Goal: Task Accomplishment & Management: Complete application form

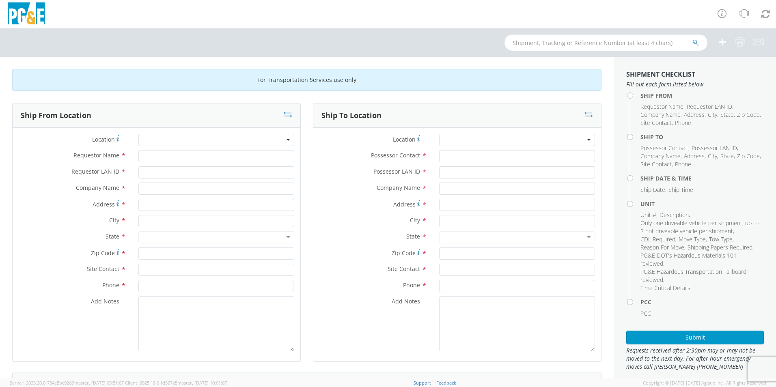
click at [540, 41] on input "text" at bounding box center [606, 43] width 203 height 16
type input "b45359"
click at [693, 39] on button "submit" at bounding box center [696, 44] width 7 height 10
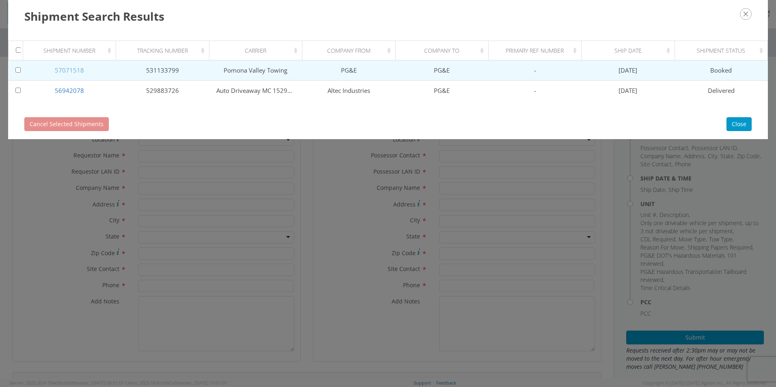
click at [66, 70] on link "57071518" at bounding box center [69, 70] width 29 height 8
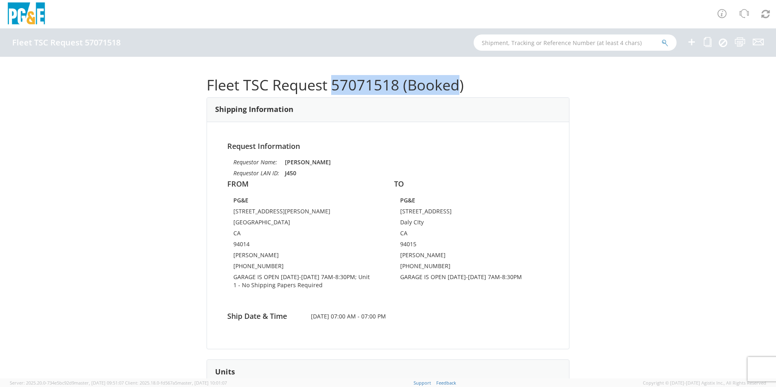
drag, startPoint x: 328, startPoint y: 86, endPoint x: 456, endPoint y: 79, distance: 128.9
click at [456, 79] on h1 "Fleet TSC Request 57071518 (Booked)" at bounding box center [388, 85] width 363 height 16
click at [383, 87] on h1 "Fleet TSC Request 57071518 (Booked)" at bounding box center [388, 85] width 363 height 16
drag, startPoint x: 394, startPoint y: 84, endPoint x: 328, endPoint y: 88, distance: 66.3
click at [328, 88] on h1 "Fleet TSC Request 57071518 (Booked)" at bounding box center [388, 85] width 363 height 16
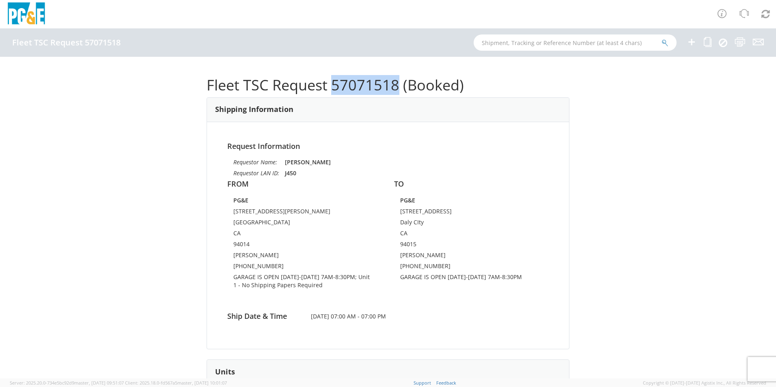
copy h1 "57071518"
click at [514, 42] on input "text" at bounding box center [575, 43] width 203 height 16
paste input "57071518"
type input "57071518"
click at [666, 39] on icon "submit" at bounding box center [665, 42] width 7 height 7
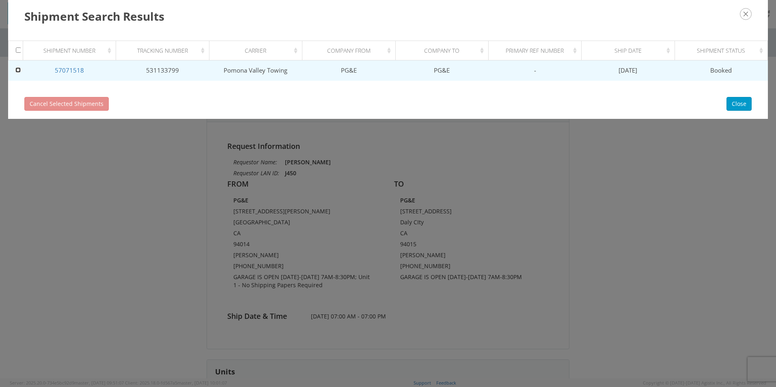
click at [18, 69] on input "checkbox" at bounding box center [17, 69] width 5 height 5
checkbox input "true"
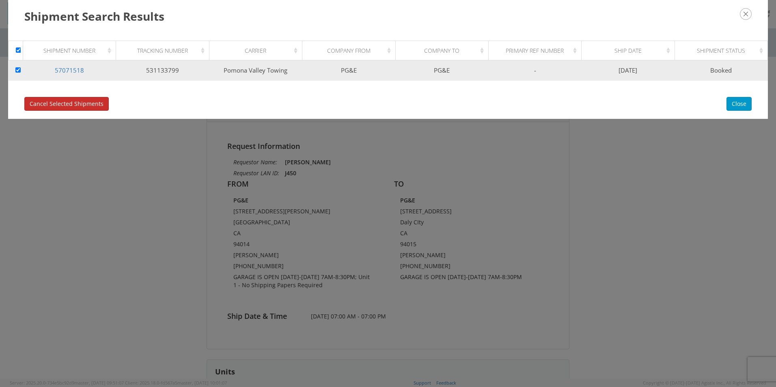
click at [57, 103] on span "Cancel Selected Shipments" at bounding box center [67, 104] width 74 height 8
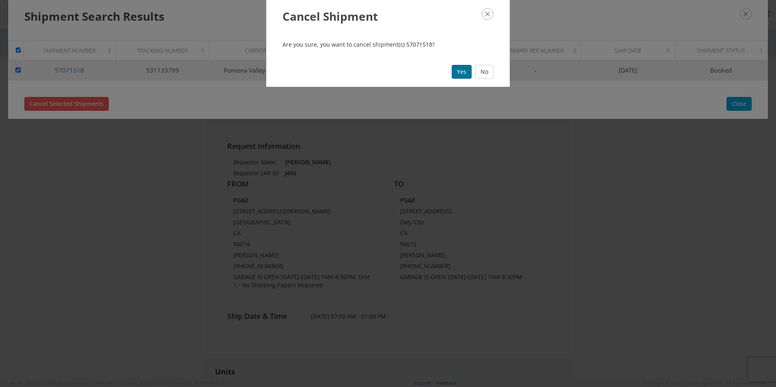
click at [466, 72] on button "Yes" at bounding box center [462, 72] width 20 height 14
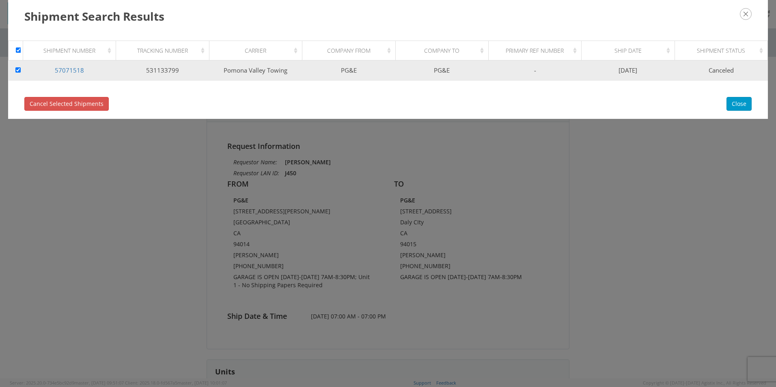
click at [747, 15] on icon "button" at bounding box center [746, 14] width 12 height 12
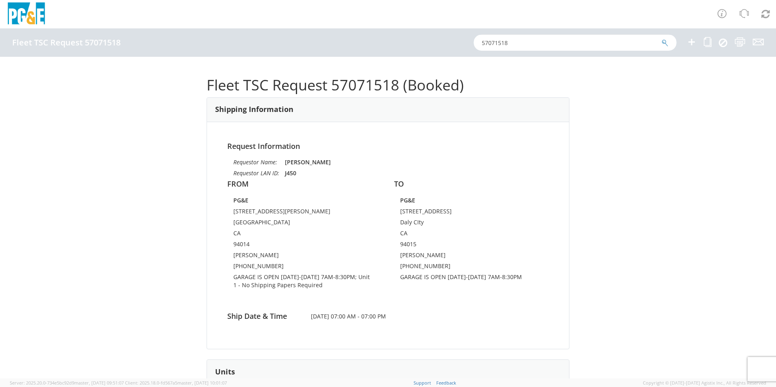
drag, startPoint x: 518, startPoint y: 42, endPoint x: 465, endPoint y: 43, distance: 53.2
click at [449, 43] on div "Fleet TSC Request 57071518 57071518" at bounding box center [388, 42] width 776 height 28
click at [691, 40] on icon at bounding box center [692, 42] width 10 height 10
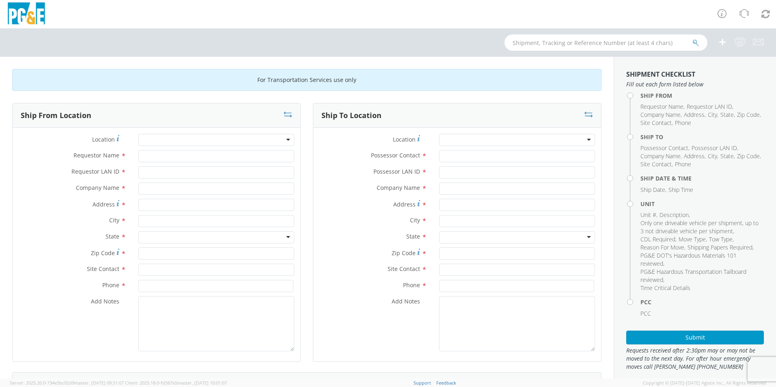
click at [205, 143] on div at bounding box center [216, 140] width 156 height 12
click at [177, 139] on div at bounding box center [216, 140] width 156 height 12
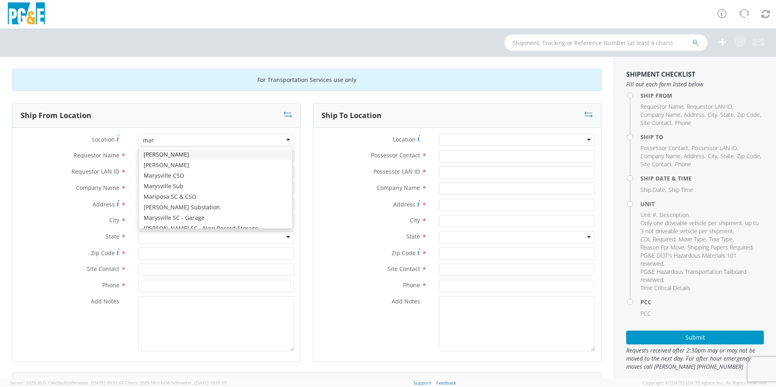
type input "mart"
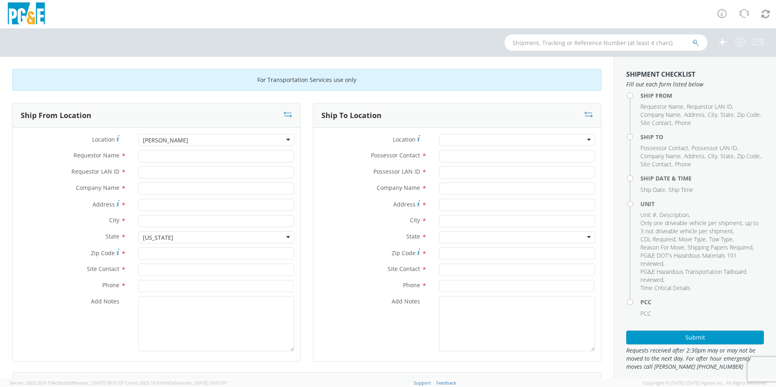
type input "PG&E"
type input "[STREET_ADDRESS][PERSON_NAME]"
type input "[GEOGRAPHIC_DATA]"
type input "94014"
click at [151, 153] on input "Requestor Name *" at bounding box center [216, 156] width 156 height 12
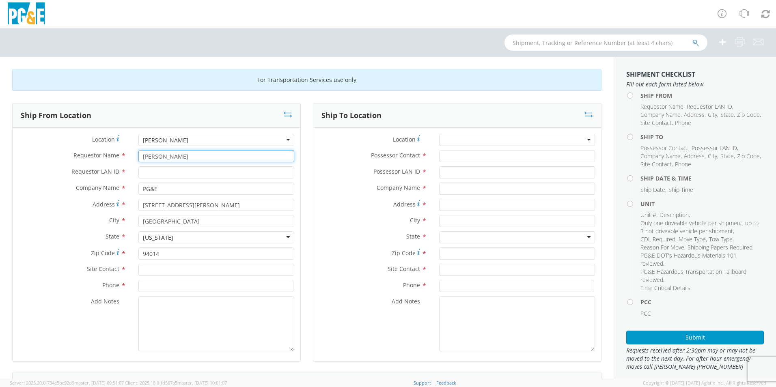
type input "[PERSON_NAME]"
type input "J450"
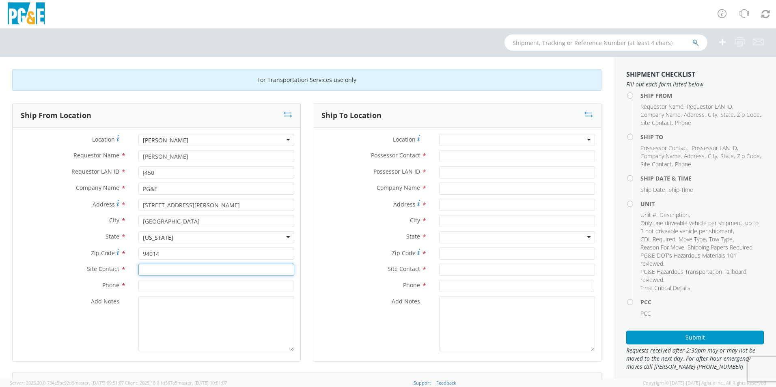
click at [150, 269] on input "text" at bounding box center [216, 270] width 156 height 12
type input "[PERSON_NAME]"
type input "[PHONE_NUMBER]"
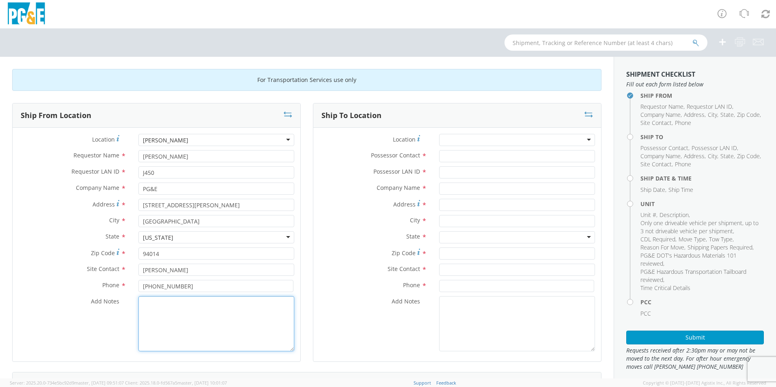
click at [166, 313] on textarea "Add Notes *" at bounding box center [216, 323] width 156 height 55
type textarea "GARAGE IS OPEN [DATE] -[DATE] 7A-8:30"
click at [506, 137] on div at bounding box center [517, 140] width 156 height 12
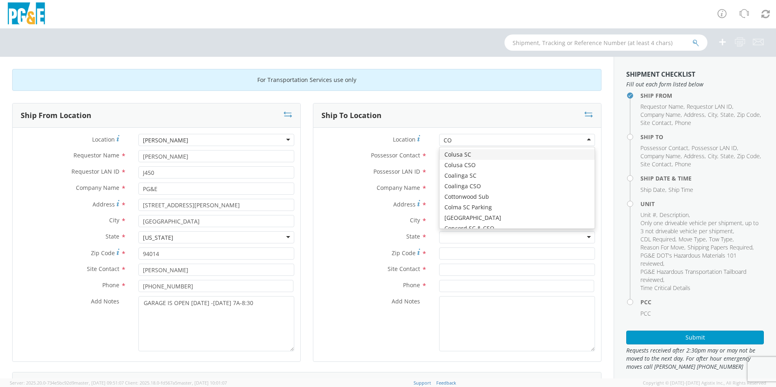
type input "COL"
type input "PG&E"
type input "[STREET_ADDRESS]"
type input "Daly CIty"
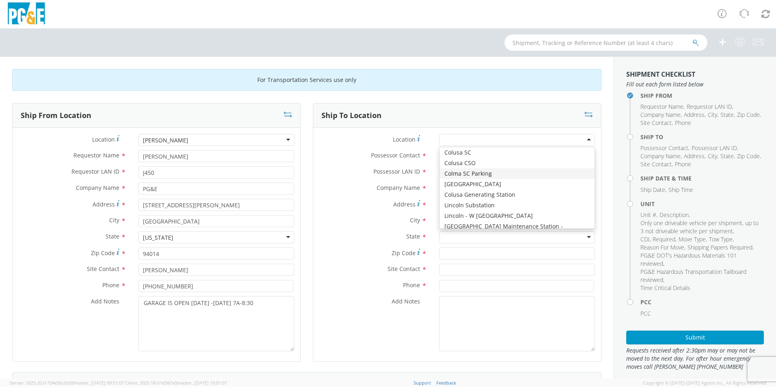
type input "94015"
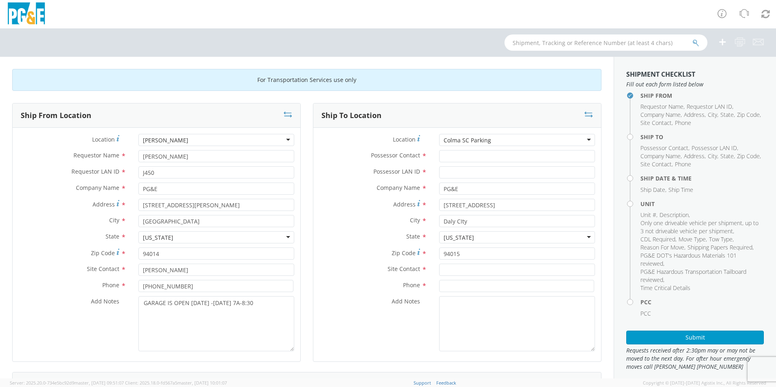
scroll to position [0, 0]
click at [444, 154] on input "Possessor Contact *" at bounding box center [517, 156] width 156 height 12
type input "j"
type input "[PERSON_NAME]"
type input "J450"
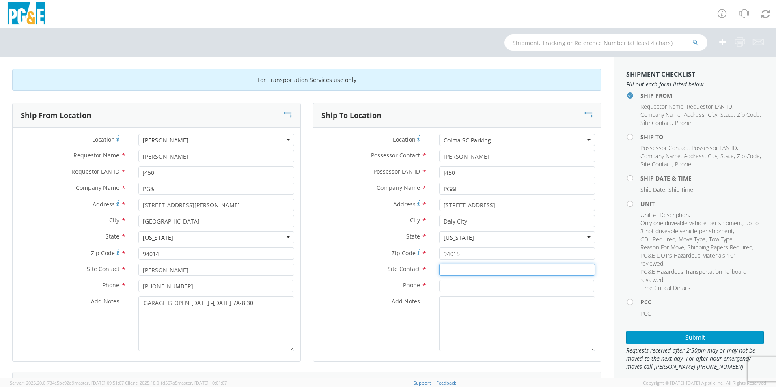
click at [444, 272] on input "text" at bounding box center [517, 270] width 156 height 12
type input "[PERSON_NAME]"
type input "[PHONE_NUMBER]"
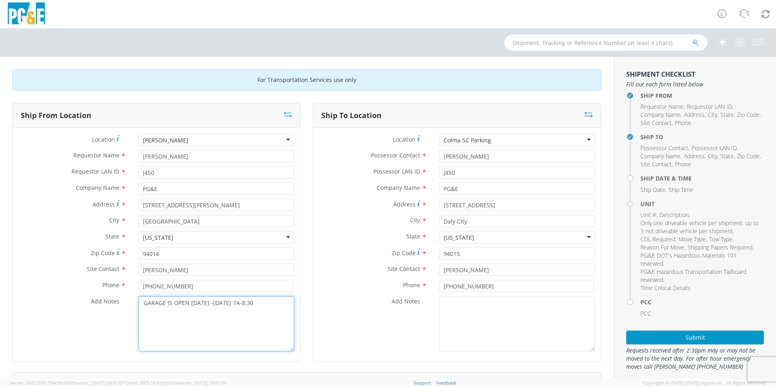
drag, startPoint x: 257, startPoint y: 305, endPoint x: 141, endPoint y: 307, distance: 116.1
click at [141, 307] on textarea "GARAGE IS OPEN [DATE] -[DATE] 7A-8:30" at bounding box center [216, 323] width 156 height 55
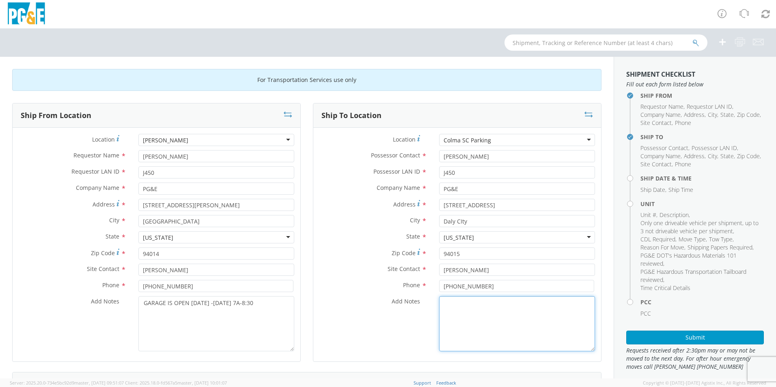
click at [444, 304] on textarea "Add Notes *" at bounding box center [517, 323] width 156 height 55
paste textarea "GARAGE IS OPEN [DATE] -[DATE] 7A-8:30"
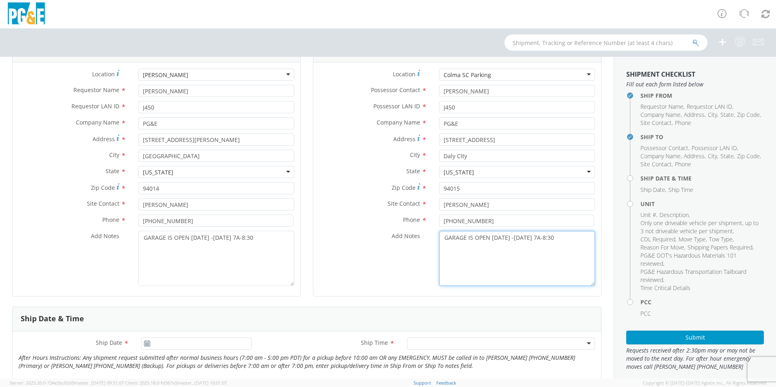
scroll to position [162, 0]
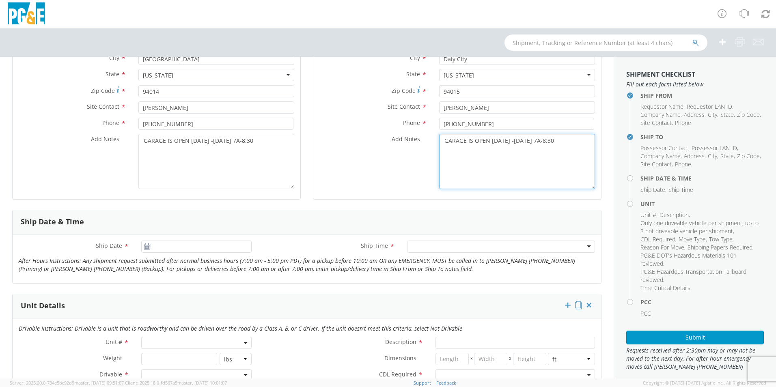
type textarea "GARAGE IS OPEN [DATE] -[DATE] 7A-8:30"
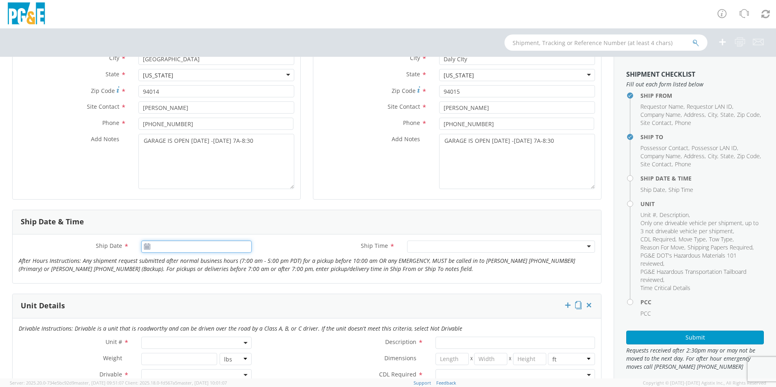
click at [150, 248] on input "Ship Date *" at bounding box center [196, 247] width 110 height 12
click at [223, 295] on td "10" at bounding box center [227, 298] width 14 height 12
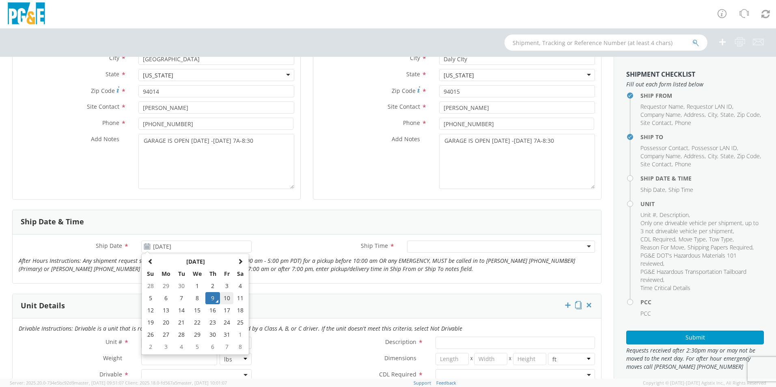
type input "[DATE]"
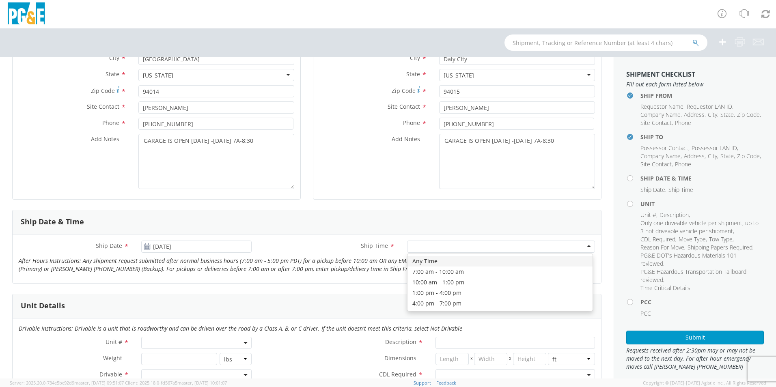
click at [420, 245] on div at bounding box center [501, 247] width 188 height 12
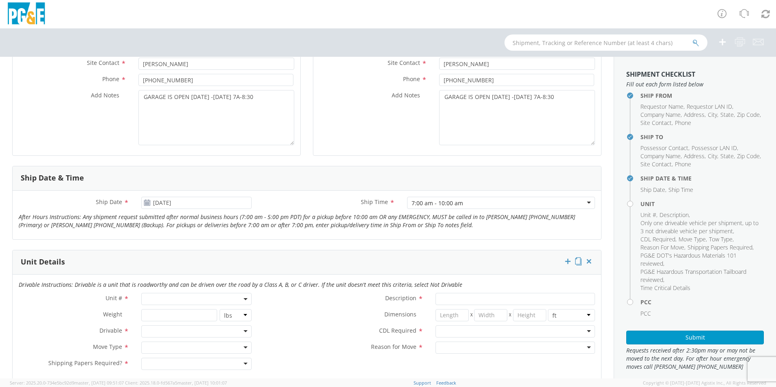
scroll to position [244, 0]
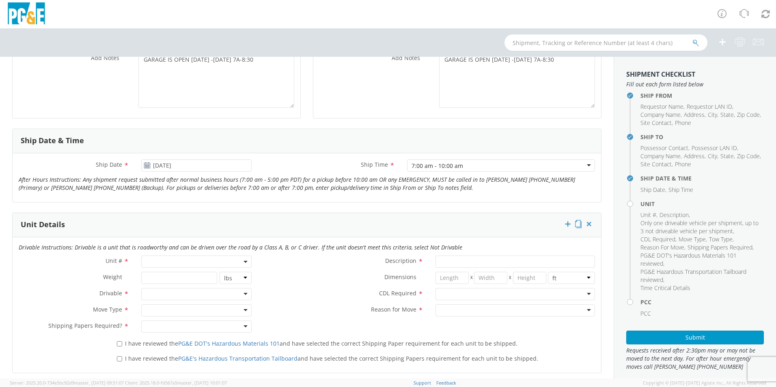
click at [175, 261] on span at bounding box center [196, 262] width 110 height 12
click at [161, 282] on span at bounding box center [196, 275] width 108 height 15
click at [151, 278] on input "search" at bounding box center [195, 275] width 105 height 12
type input "B45359"
type input "TRUCK; TROUBLE W/AERIAL 4X4"
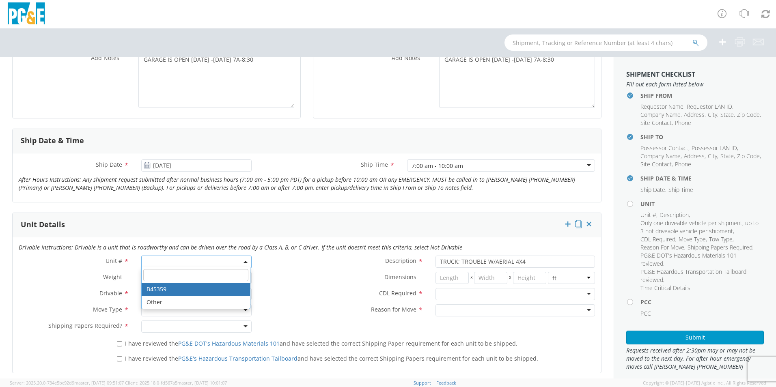
select select "B45359"
select select "? object:null ?"
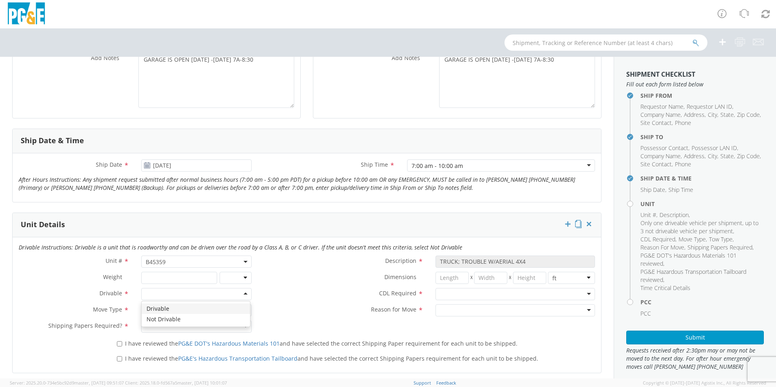
click at [175, 293] on div at bounding box center [196, 294] width 110 height 12
click at [159, 312] on div at bounding box center [196, 310] width 110 height 12
click at [163, 329] on div at bounding box center [196, 327] width 110 height 12
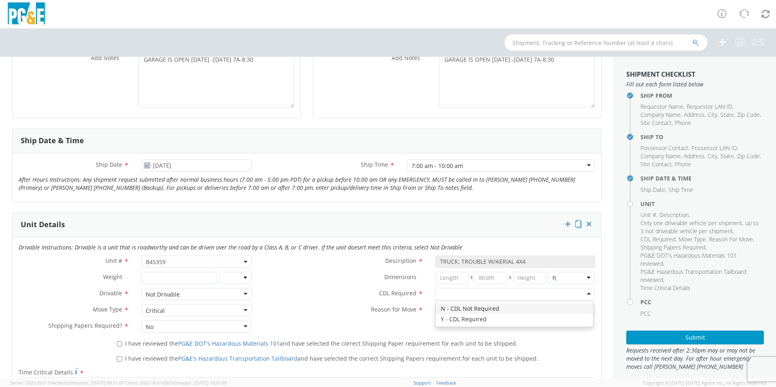
click at [444, 294] on div at bounding box center [516, 294] width 160 height 12
click at [478, 312] on div at bounding box center [516, 310] width 160 height 12
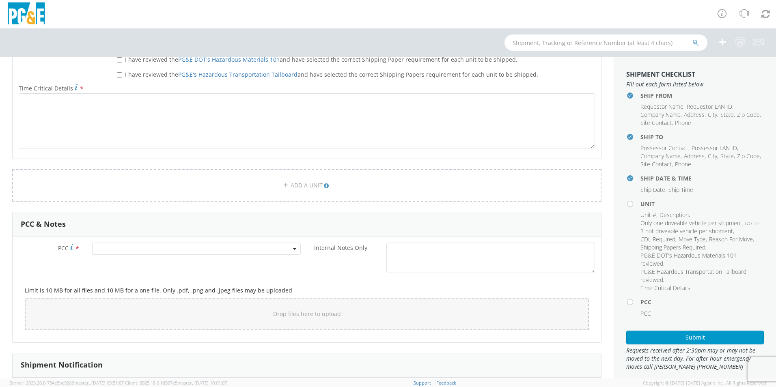
scroll to position [325, 0]
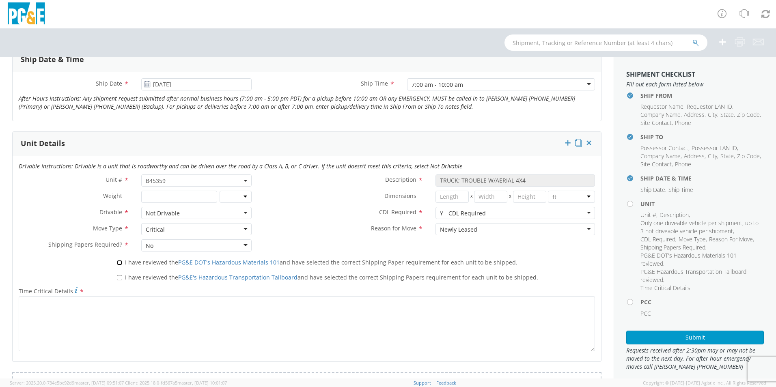
click at [117, 261] on input "I have reviewed the PG&E DOT's Hazardous Materials 101 and have selected the co…" at bounding box center [119, 262] width 5 height 5
checkbox input "true"
click at [119, 279] on input "I have reviewed the PG&E's Hazardous Transportation Tailboard and have selected…" at bounding box center [119, 277] width 5 height 5
checkbox input "true"
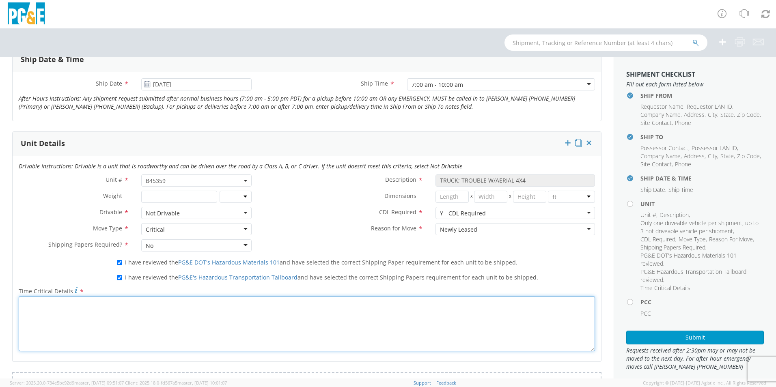
click at [124, 319] on textarea "Time Critical Details *" at bounding box center [307, 323] width 577 height 55
type textarea "u"
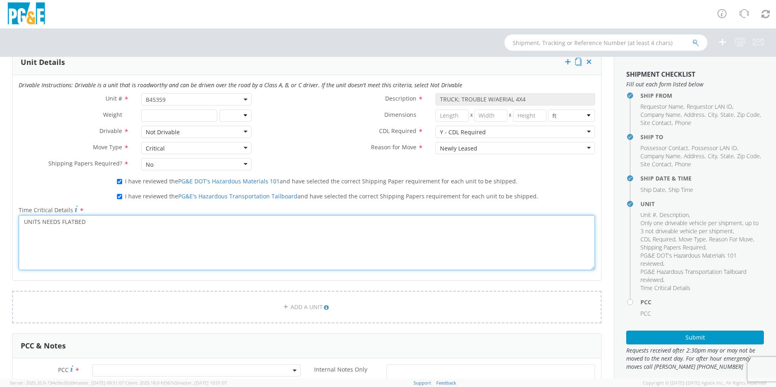
scroll to position [447, 0]
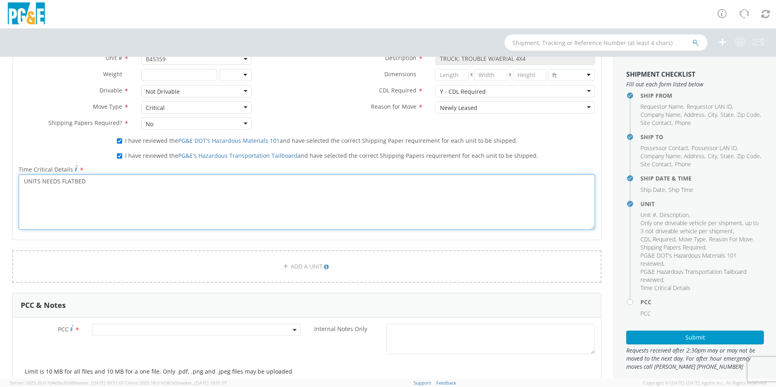
type textarea "UNITS NEEDS FLATBED"
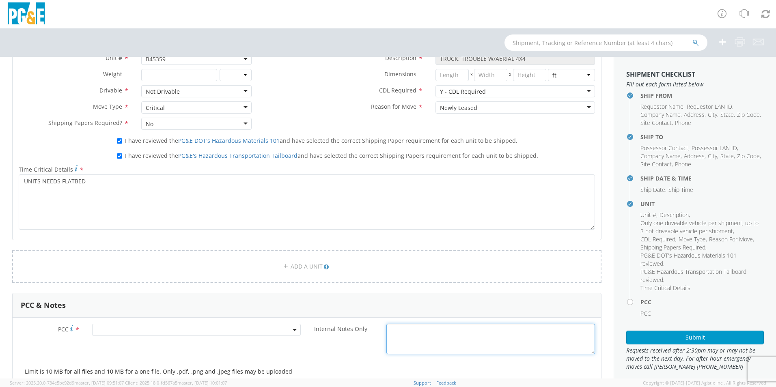
click at [433, 335] on textarea "Internal Notes Only *" at bounding box center [491, 339] width 209 height 30
type textarea "UNIT NEEDS FLATBED"
click at [125, 333] on span at bounding box center [196, 330] width 209 height 12
click at [120, 344] on input "number" at bounding box center [195, 343] width 202 height 12
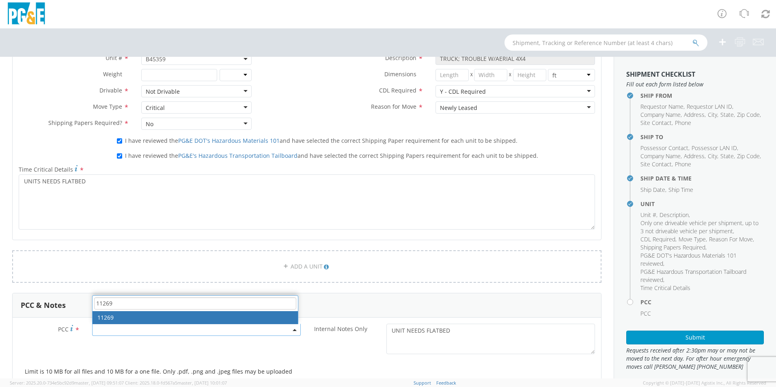
type input "11269"
select select "11269"
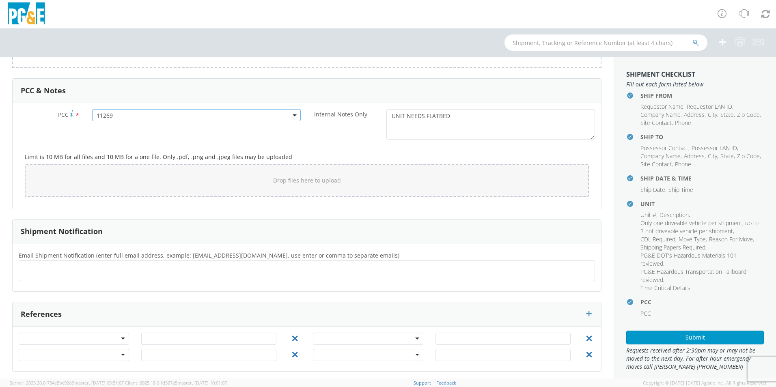
scroll to position [665, 0]
click at [68, 270] on ul at bounding box center [306, 267] width 569 height 13
type input "[EMAIL_ADDRESS][DOMAIN_NAME]"
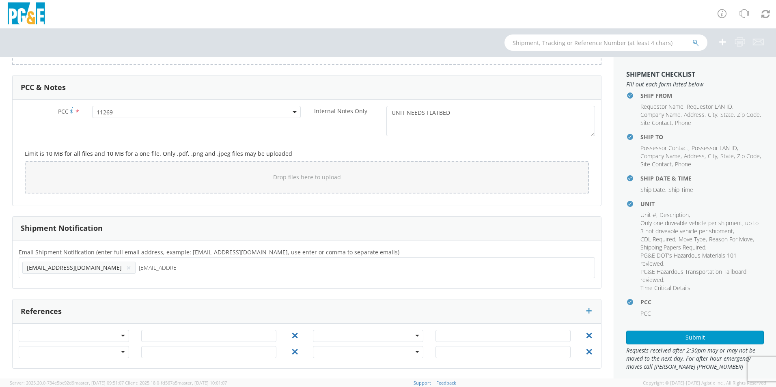
type input "[EMAIL_ADDRESS][DOMAIN_NAME]"
type input "s"
type input "[EMAIL_ADDRESS][DOMAIN_NAME]"
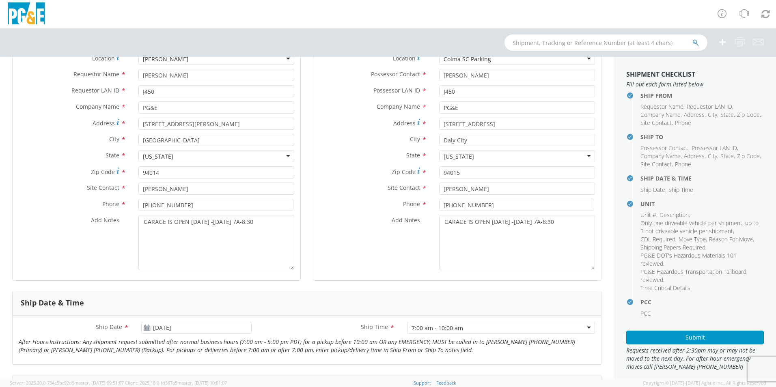
scroll to position [244, 0]
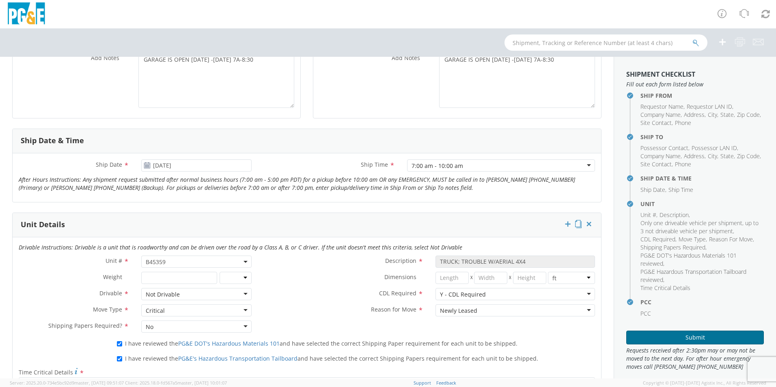
click at [657, 340] on button "Submit" at bounding box center [695, 338] width 138 height 14
